Goal: Task Accomplishment & Management: Manage account settings

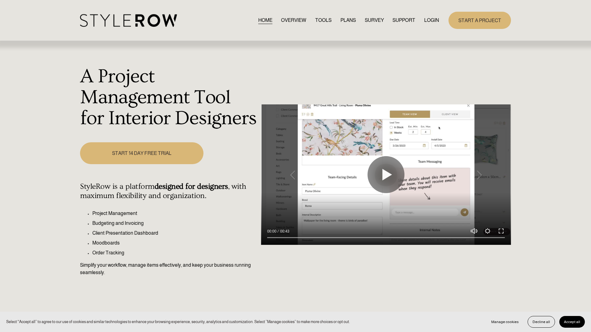
click at [428, 19] on link "LOGIN" at bounding box center [432, 20] width 15 height 8
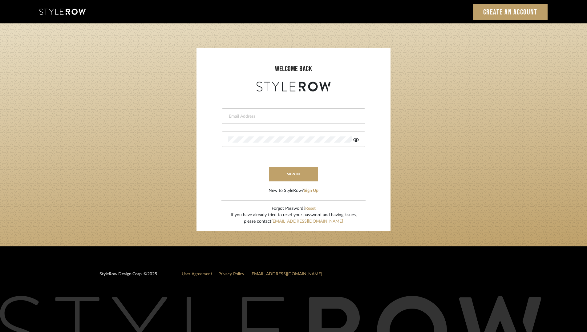
click at [254, 113] on input "email" at bounding box center [292, 116] width 129 height 6
type input "[PERSON_NAME][EMAIL_ADDRESS][DOMAIN_NAME]"
click at [290, 174] on button "sign in" at bounding box center [293, 174] width 49 height 14
click at [284, 135] on div at bounding box center [294, 139] width 144 height 15
click at [357, 140] on icon at bounding box center [356, 139] width 6 height 5
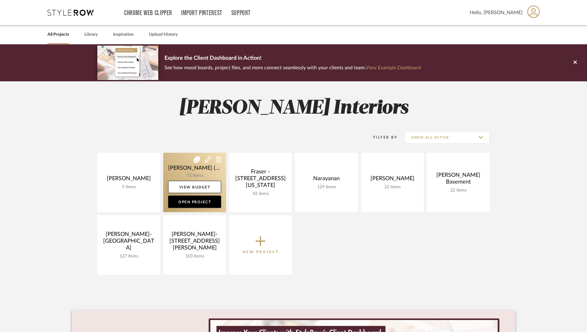
click at [182, 168] on link at bounding box center [194, 182] width 63 height 59
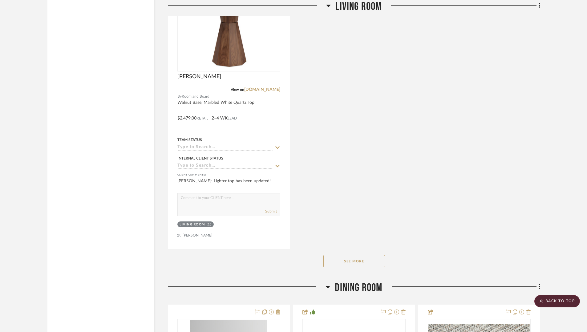
scroll to position [2144, 0]
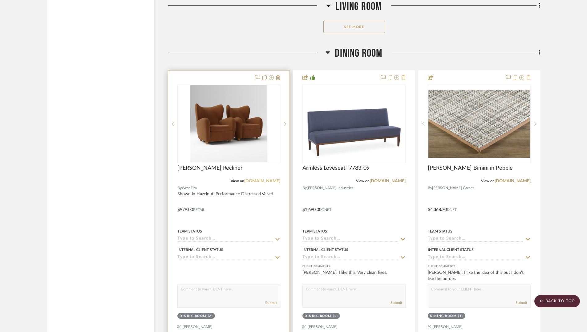
click at [262, 179] on link "westelm.com" at bounding box center [262, 181] width 36 height 4
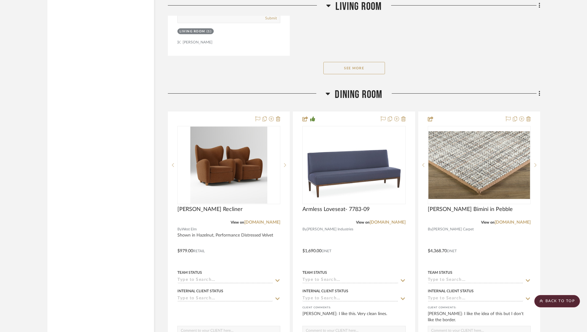
scroll to position [2377, 0]
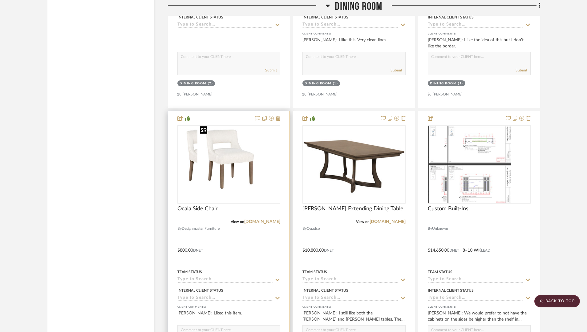
click at [241, 183] on img "0" at bounding box center [209, 164] width 63 height 77
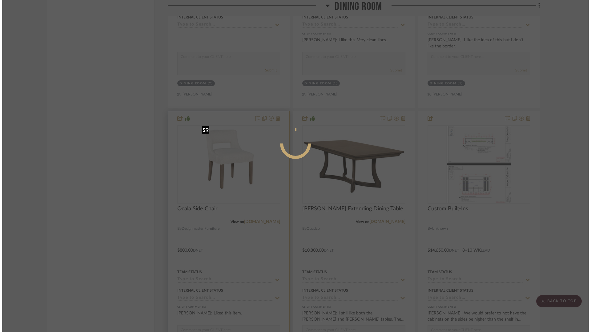
scroll to position [0, 0]
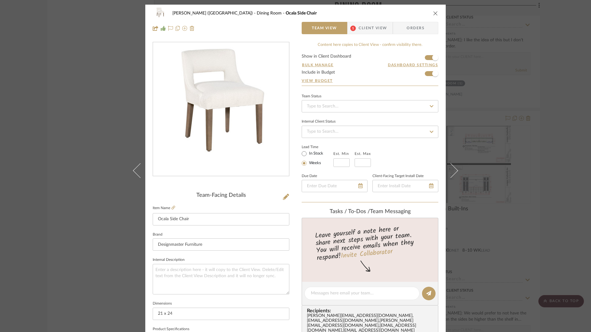
click at [433, 12] on icon "close" at bounding box center [435, 13] width 5 height 5
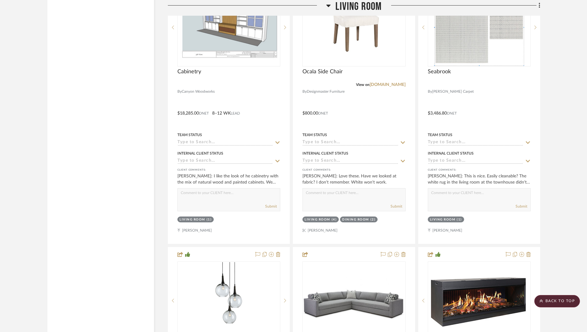
scroll to position [1291, 0]
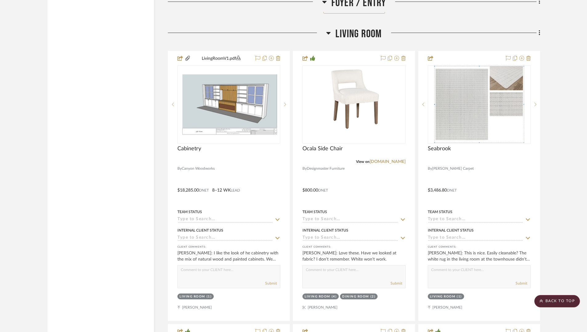
click at [235, 102] on img "0" at bounding box center [229, 104] width 102 height 66
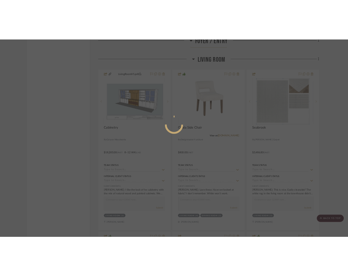
scroll to position [0, 0]
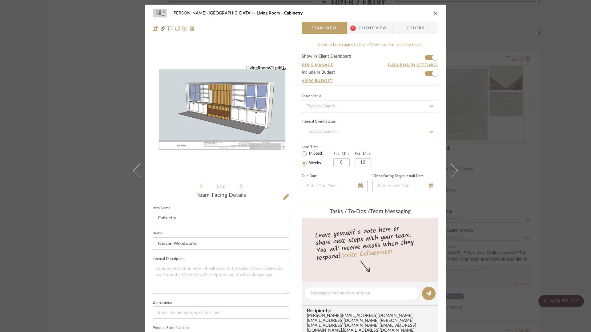
click at [286, 191] on div "LivingRoomV1.pdf LivingRoomV1.pdf 1 / 2 Team-Facing Details Item Name Cabinetry…" at bounding box center [221, 295] width 137 height 506
click at [281, 191] on div "LivingRoomV1.pdf LivingRoomV1.pdf 1 / 2 Team-Facing Details Item Name Cabinetry…" at bounding box center [221, 295] width 137 height 506
click at [283, 196] on icon at bounding box center [286, 197] width 6 height 6
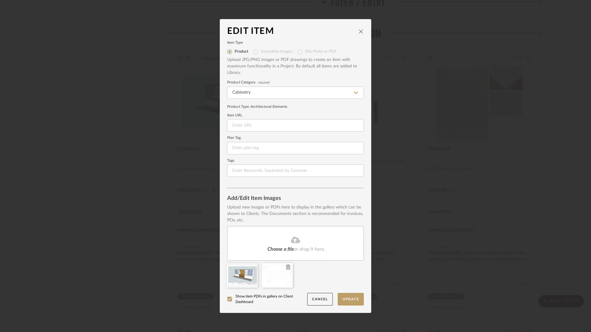
click at [282, 281] on div at bounding box center [277, 275] width 31 height 25
click at [359, 30] on icon "close" at bounding box center [361, 31] width 5 height 5
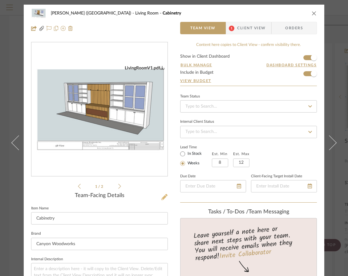
click at [161, 195] on icon at bounding box center [164, 197] width 6 height 6
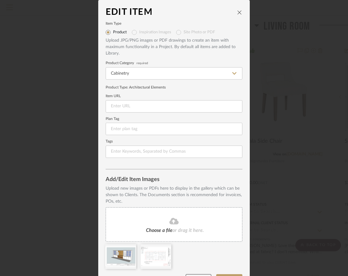
scroll to position [18, 0]
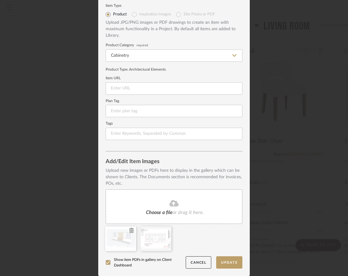
click at [129, 233] on fa-icon at bounding box center [131, 230] width 4 height 7
click at [0, 0] on fa-icon at bounding box center [0, 0] width 0 height 0
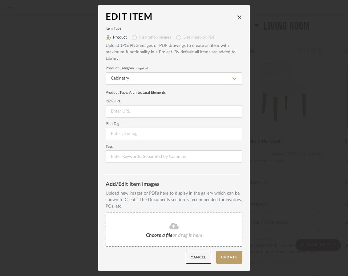
click at [169, 229] on icon at bounding box center [173, 226] width 9 height 6
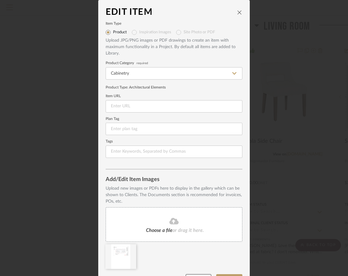
scroll to position [18, 0]
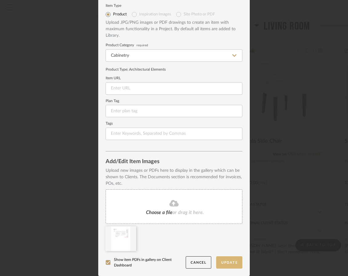
click at [229, 261] on button "Update" at bounding box center [229, 262] width 26 height 13
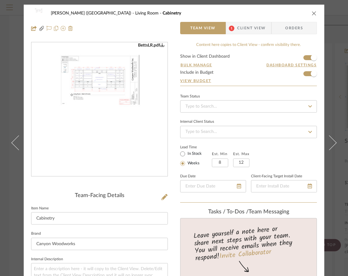
click at [100, 74] on img "0" at bounding box center [100, 110] width 104 height 134
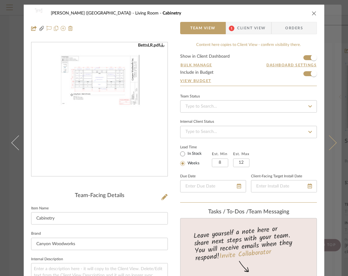
click at [330, 27] on button at bounding box center [332, 143] width 17 height 276
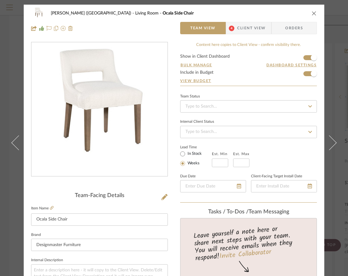
click at [312, 11] on icon "close" at bounding box center [314, 13] width 5 height 5
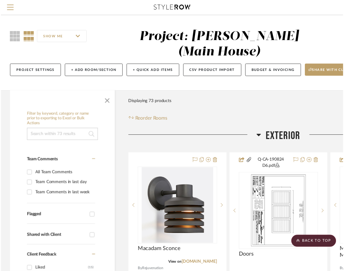
scroll to position [1291, 0]
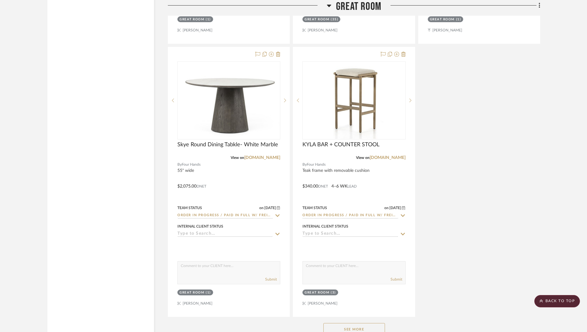
scroll to position [2188, 0]
